Goal: Information Seeking & Learning: Learn about a topic

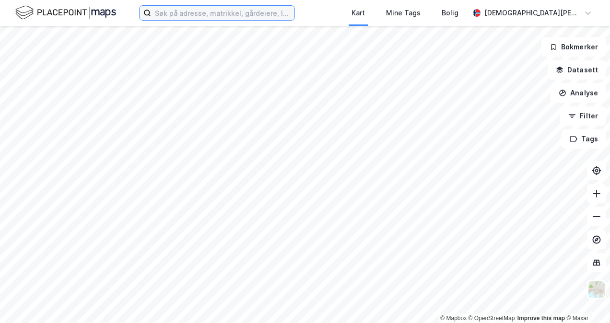
click at [205, 12] on input at bounding box center [222, 13] width 143 height 14
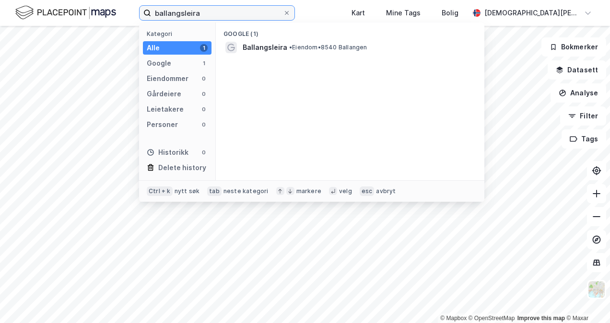
type input "ballangsleira"
click at [271, 48] on span "Ballangsleira" at bounding box center [264, 48] width 45 height 12
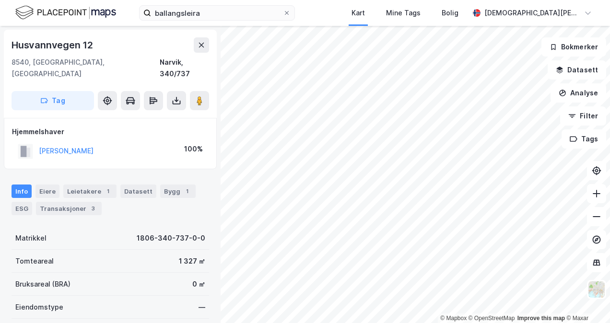
click at [199, 49] on button at bounding box center [201, 44] width 15 height 15
